Goal: Submit feedback/report problem

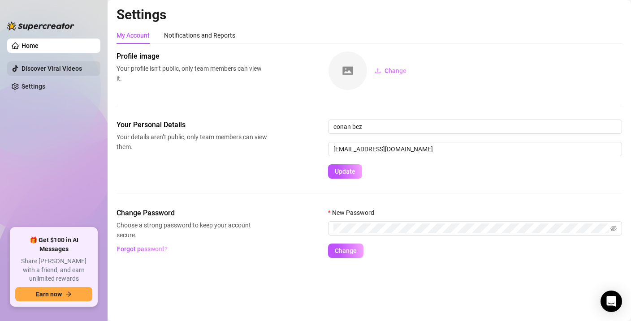
click at [48, 72] on link "Discover Viral Videos" at bounding box center [51, 68] width 60 height 7
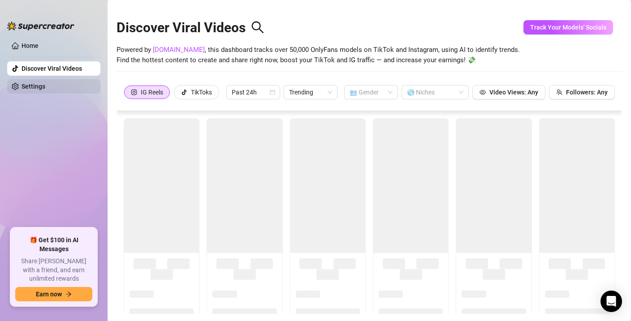
click at [40, 86] on link "Settings" at bounding box center [33, 86] width 24 height 7
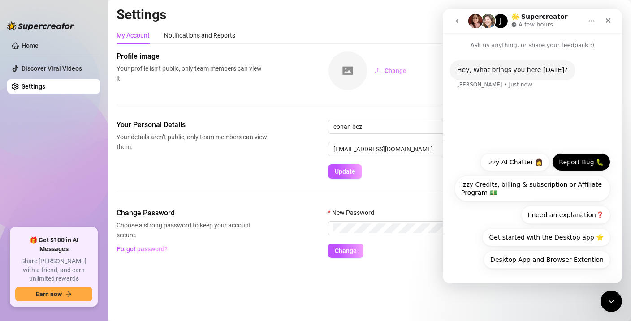
click at [562, 163] on button "Report Bug 🐛" at bounding box center [581, 162] width 58 height 18
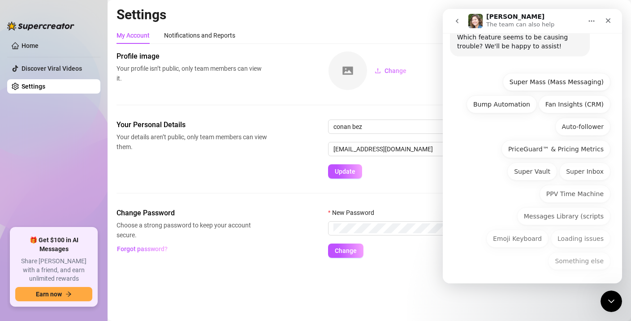
scroll to position [105, 0]
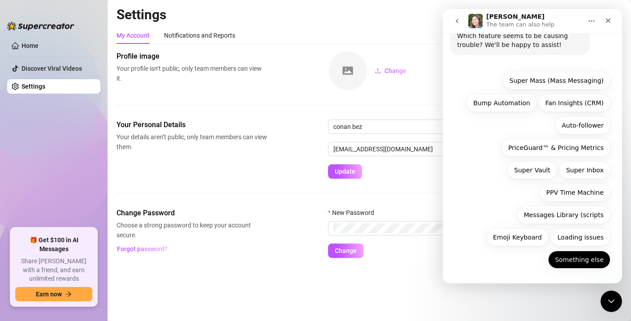
click at [560, 266] on button "Something else" at bounding box center [579, 260] width 62 height 18
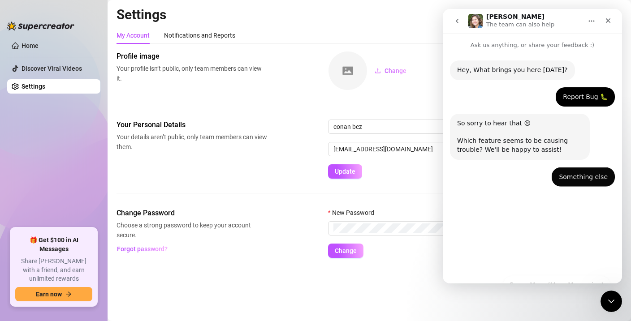
scroll to position [0, 0]
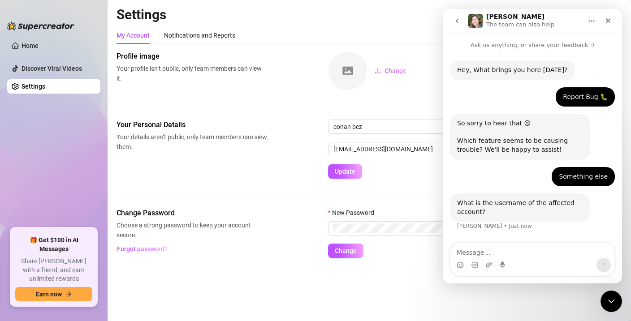
click at [519, 251] on textarea "Message…" at bounding box center [532, 250] width 164 height 15
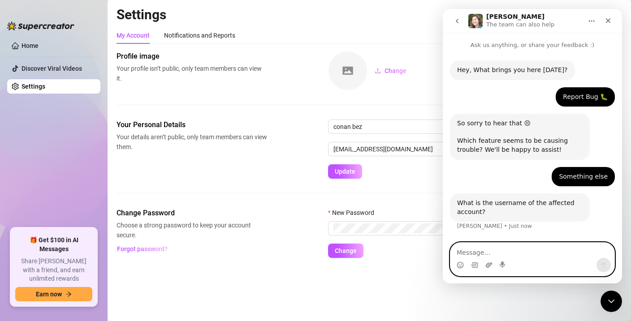
click at [489, 264] on icon "Upload attachment" at bounding box center [488, 264] width 6 height 5
click at [490, 253] on textarea "Message…" at bounding box center [532, 250] width 164 height 15
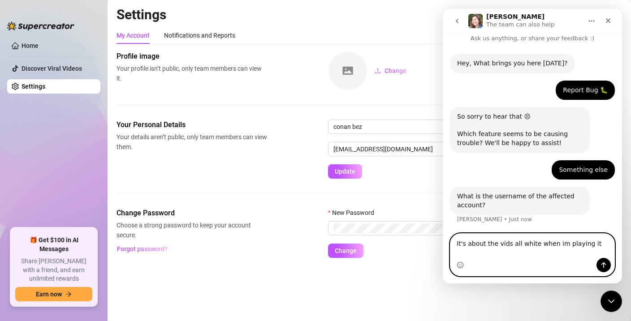
type textarea "It's about the video content, it's all white when im playing it"
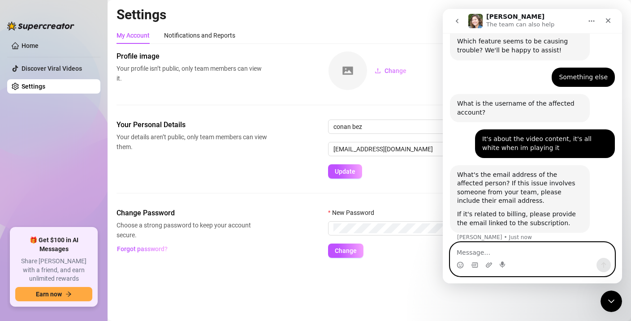
scroll to position [108, 0]
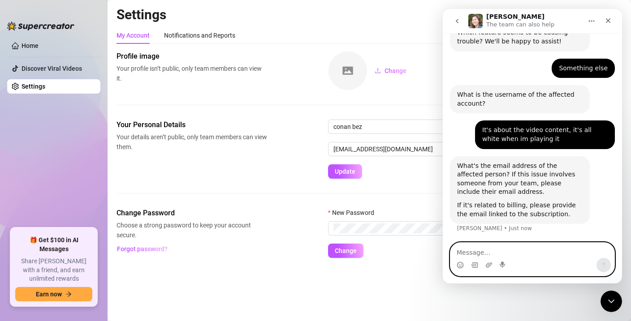
click at [511, 253] on textarea "Message…" at bounding box center [532, 250] width 164 height 15
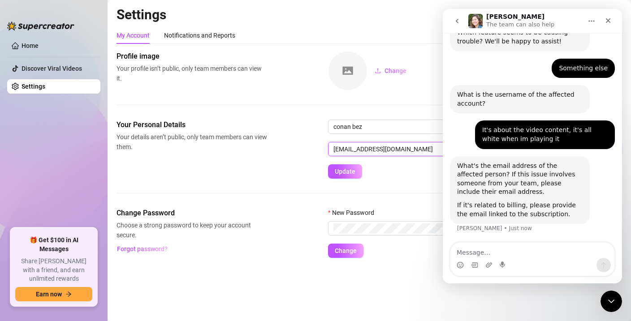
drag, startPoint x: 407, startPoint y: 147, endPoint x: 284, endPoint y: 153, distance: 122.8
click at [280, 153] on div "Your Personal Details Your details aren’t public, only team members can view th…" at bounding box center [368, 149] width 505 height 59
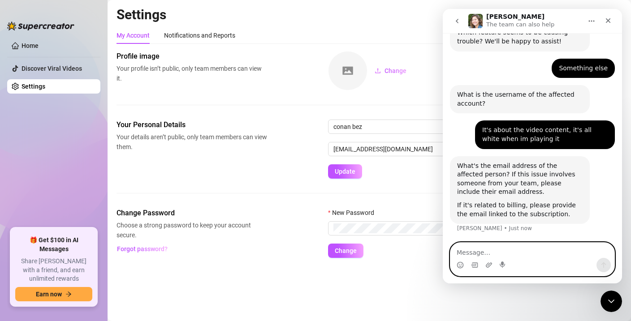
drag, startPoint x: 495, startPoint y: 247, endPoint x: 497, endPoint y: 251, distance: 4.8
click at [495, 249] on textarea "Message…" at bounding box center [532, 250] width 164 height 15
type textarea "[EMAIL_ADDRESS][DOMAIN_NAME]"
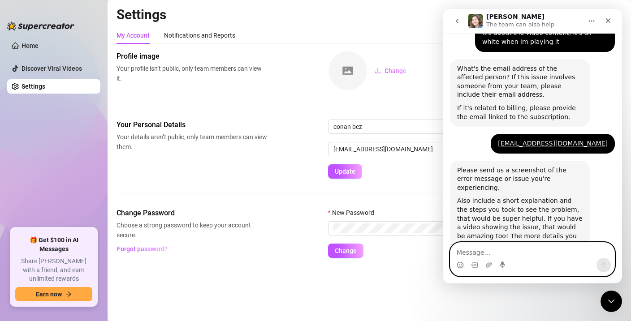
scroll to position [227, 0]
